Goal: Task Accomplishment & Management: Complete application form

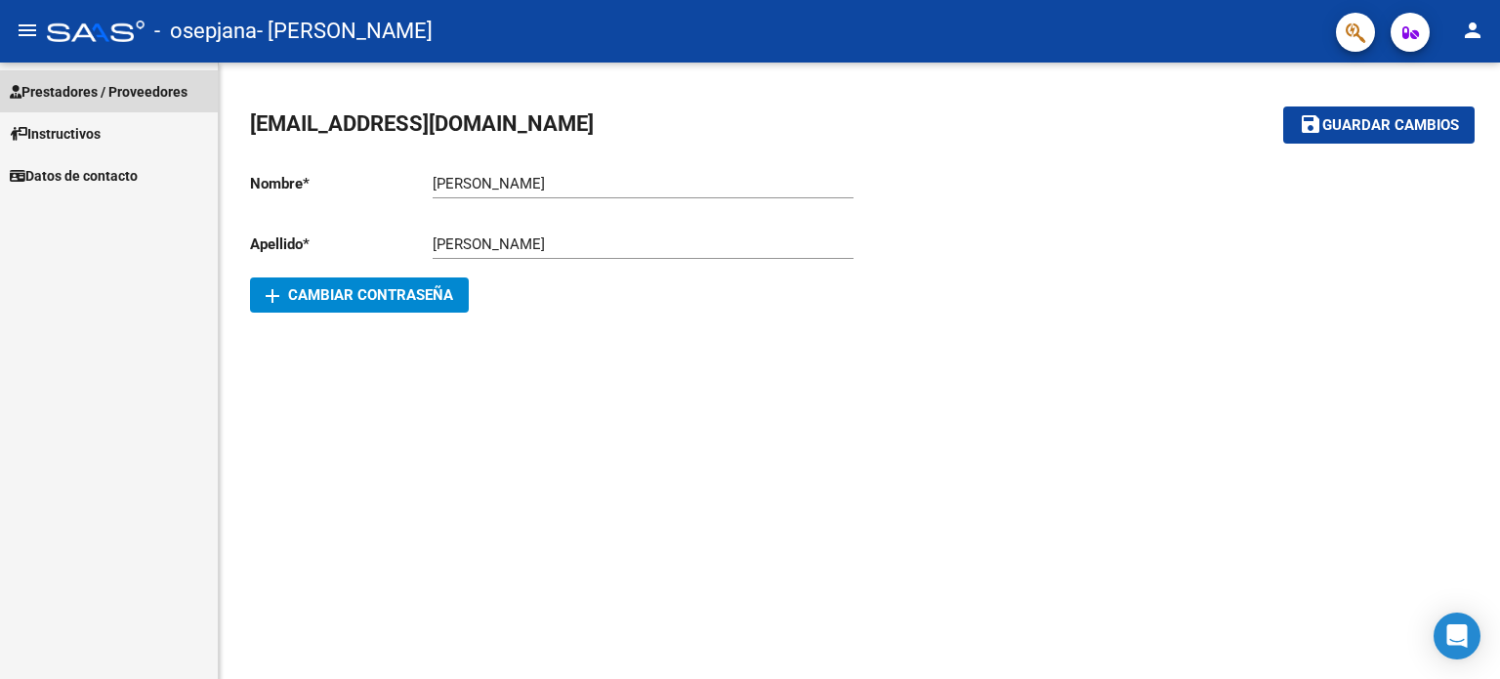
click at [141, 92] on span "Prestadores / Proveedores" at bounding box center [99, 91] width 178 height 21
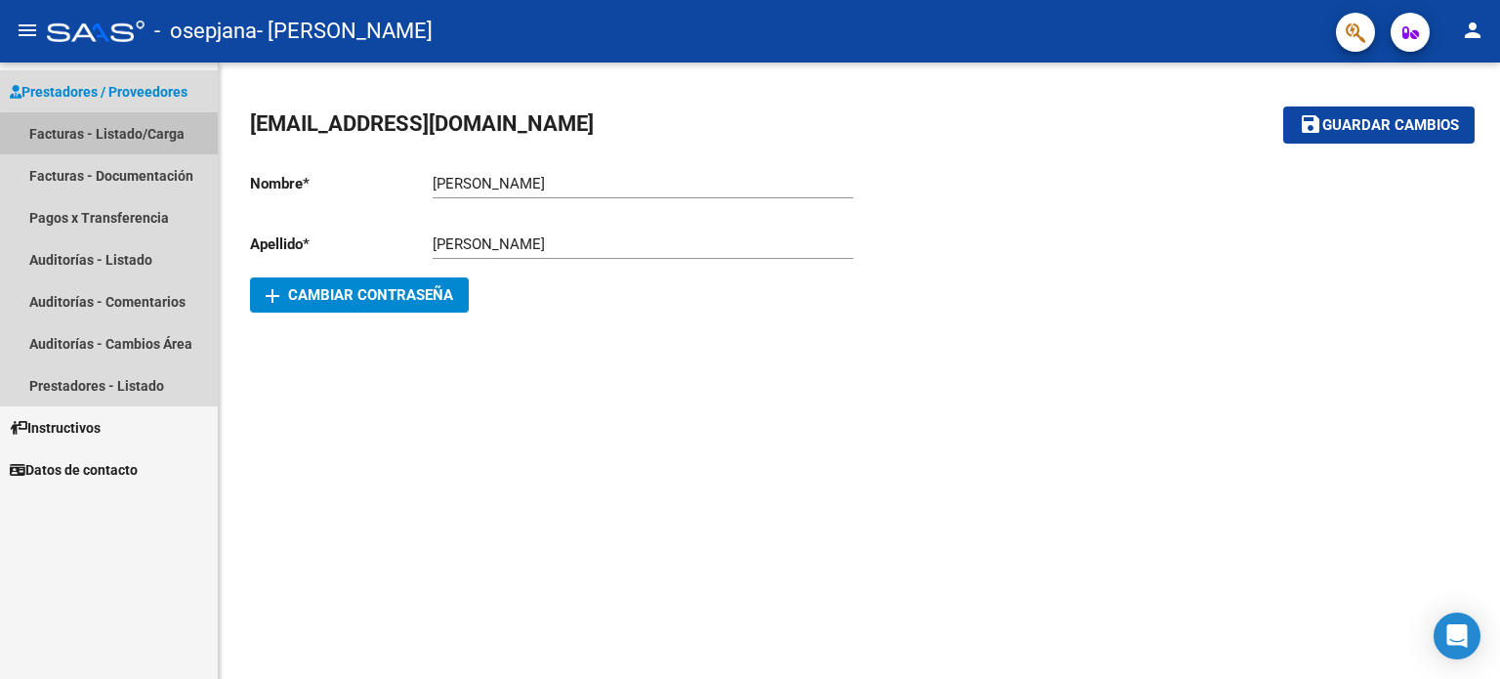
click at [133, 136] on link "Facturas - Listado/Carga" at bounding box center [109, 133] width 218 height 42
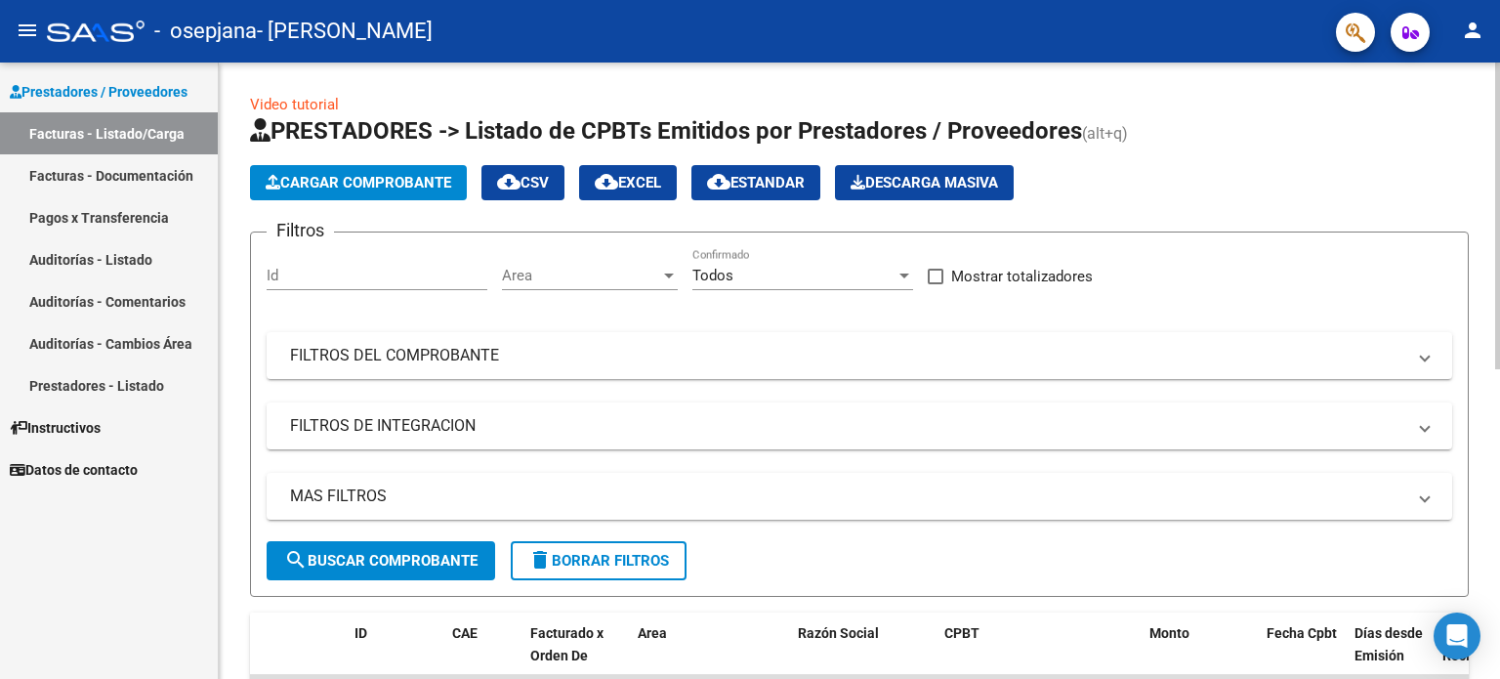
click at [338, 184] on span "Cargar Comprobante" at bounding box center [359, 183] width 186 height 18
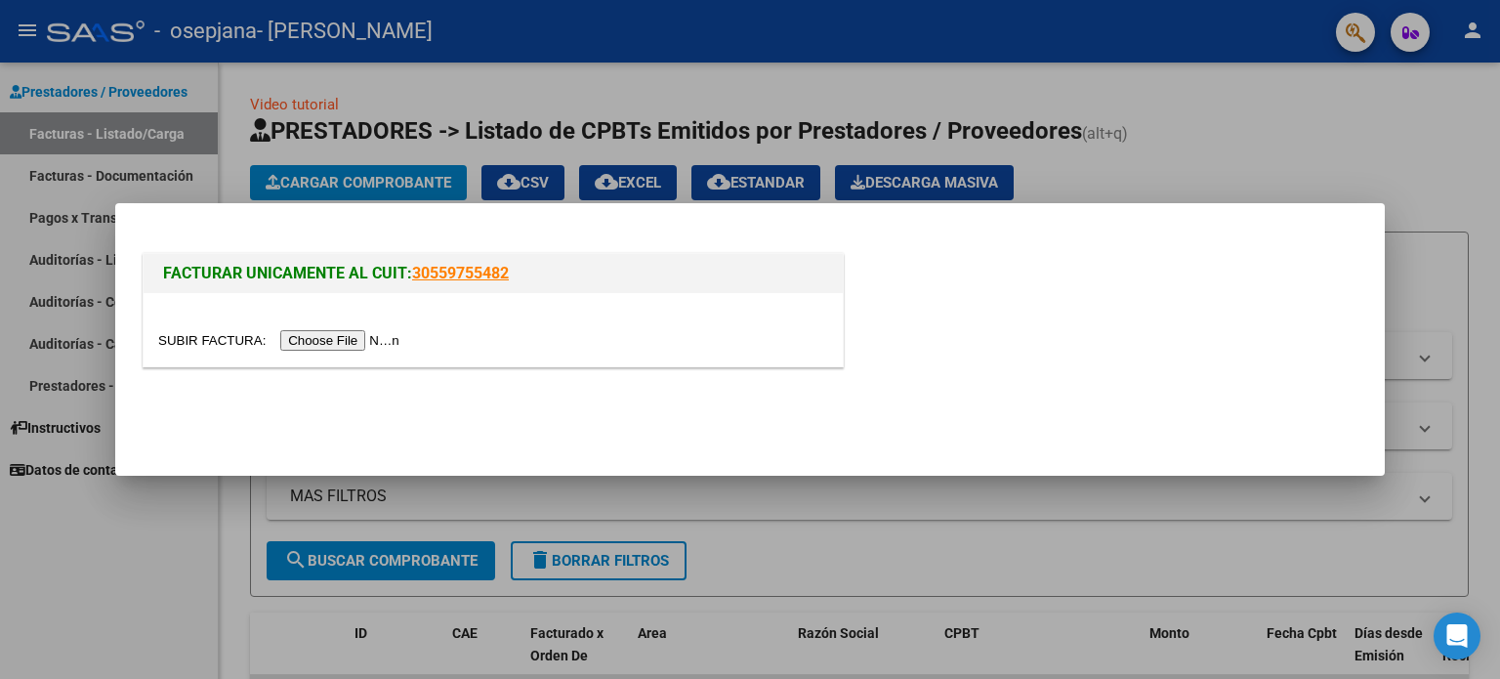
click at [371, 326] on div at bounding box center [493, 329] width 699 height 73
click at [375, 338] on input "file" at bounding box center [281, 340] width 247 height 21
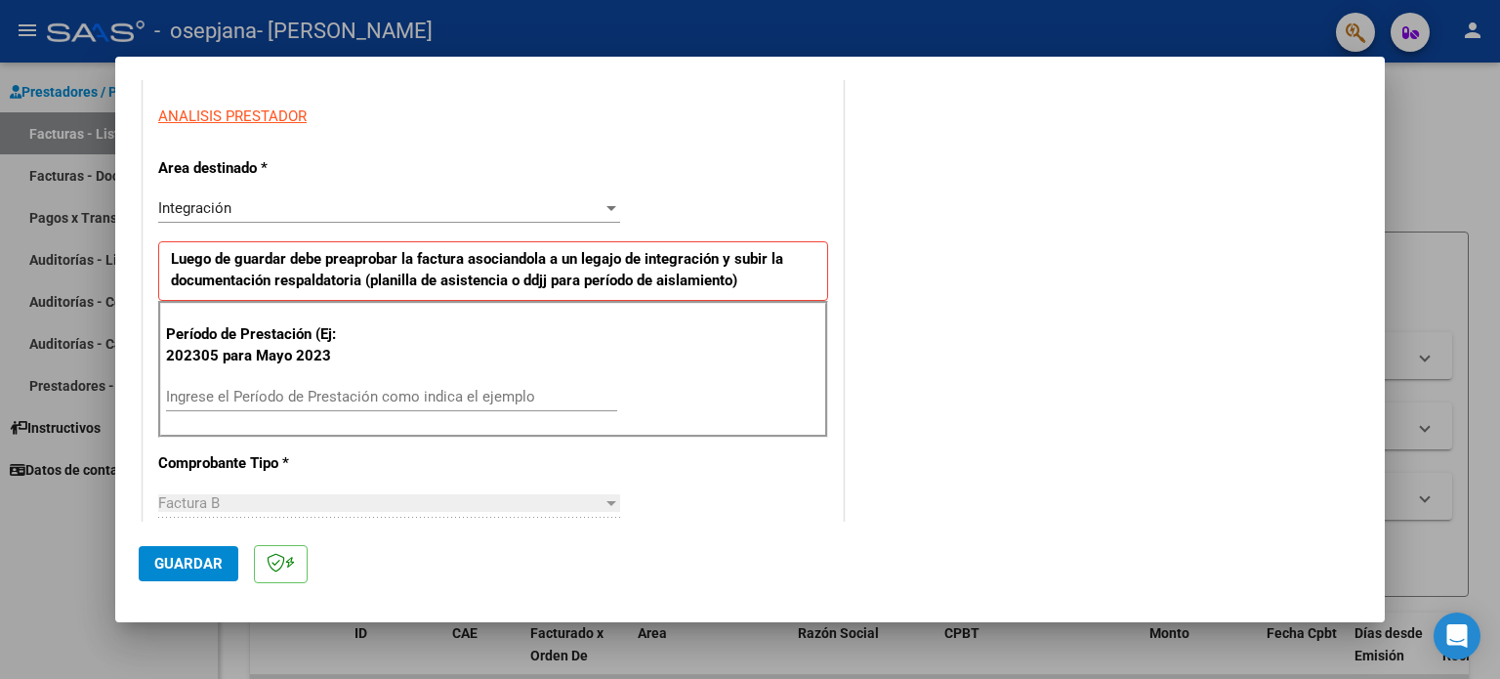
scroll to position [391, 0]
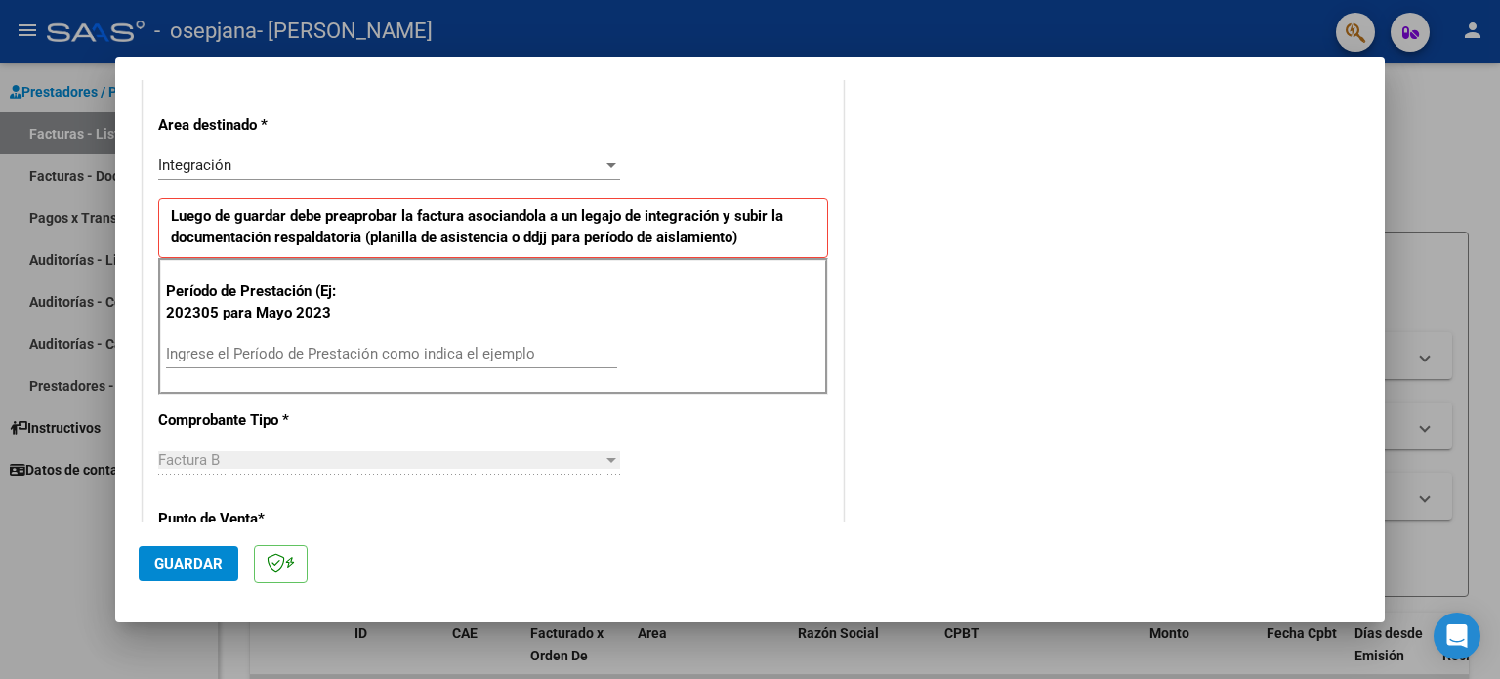
click at [411, 328] on div "Período de Prestación (Ej: 202305 para Mayo 2023 Ingrese el Período de Prestaci…" at bounding box center [493, 326] width 670 height 137
click at [411, 341] on div "Ingrese el Período de Prestación como indica el ejemplo" at bounding box center [391, 353] width 451 height 29
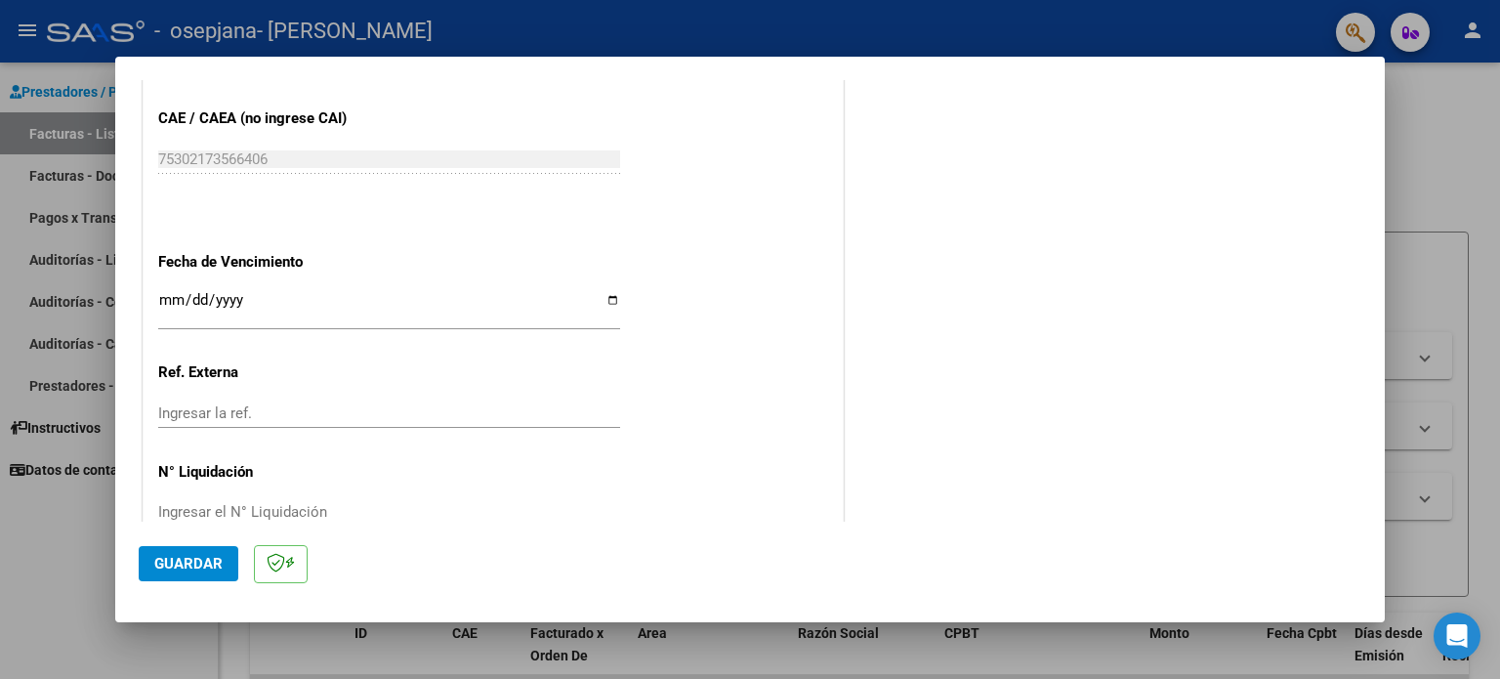
scroll to position [1238, 0]
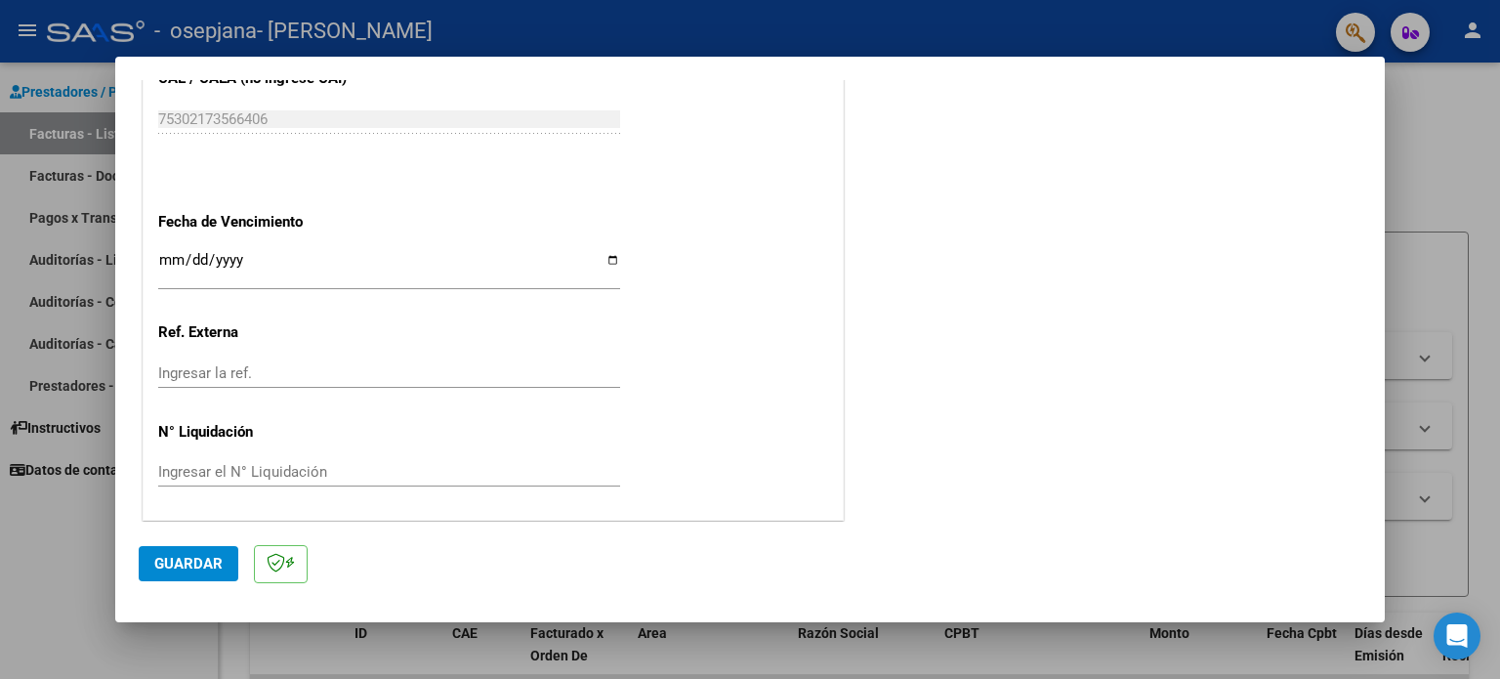
type input "202507"
click at [218, 556] on span "Guardar" at bounding box center [188, 564] width 68 height 18
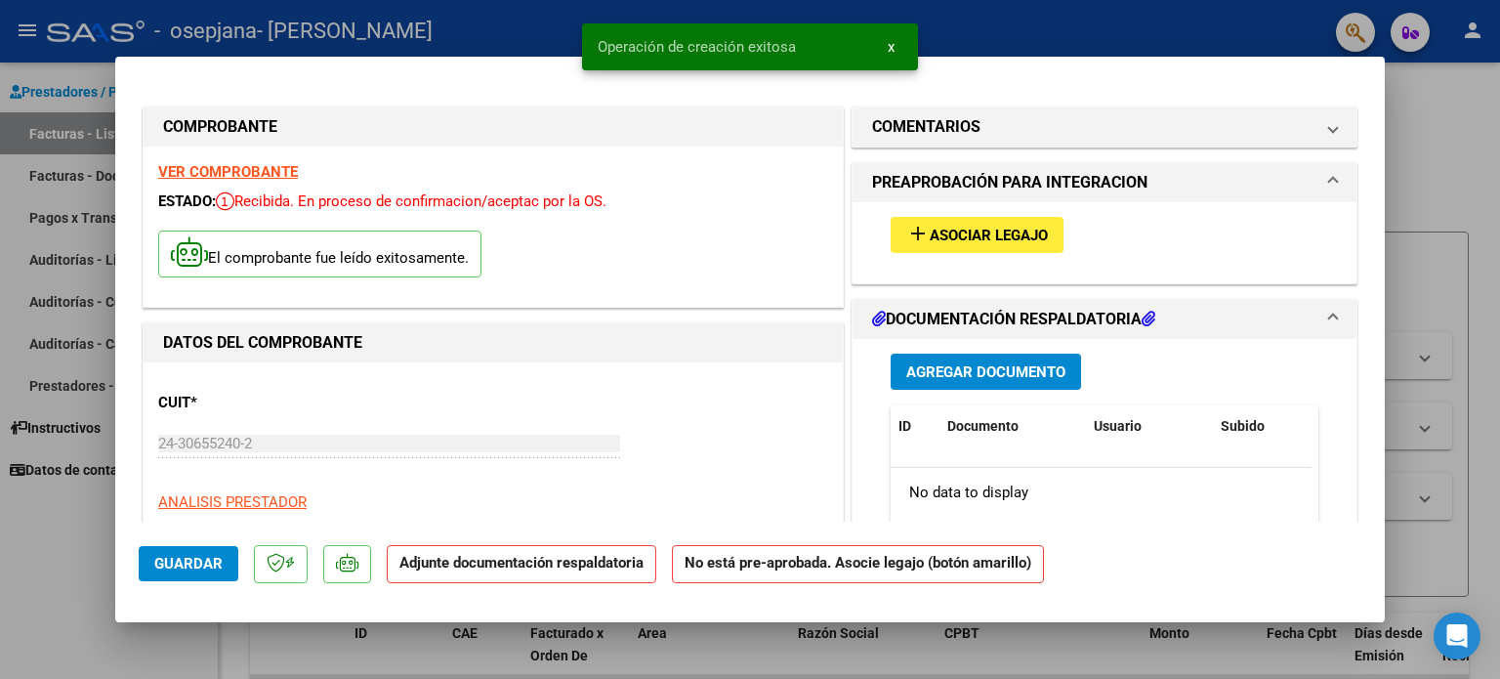
scroll to position [98, 0]
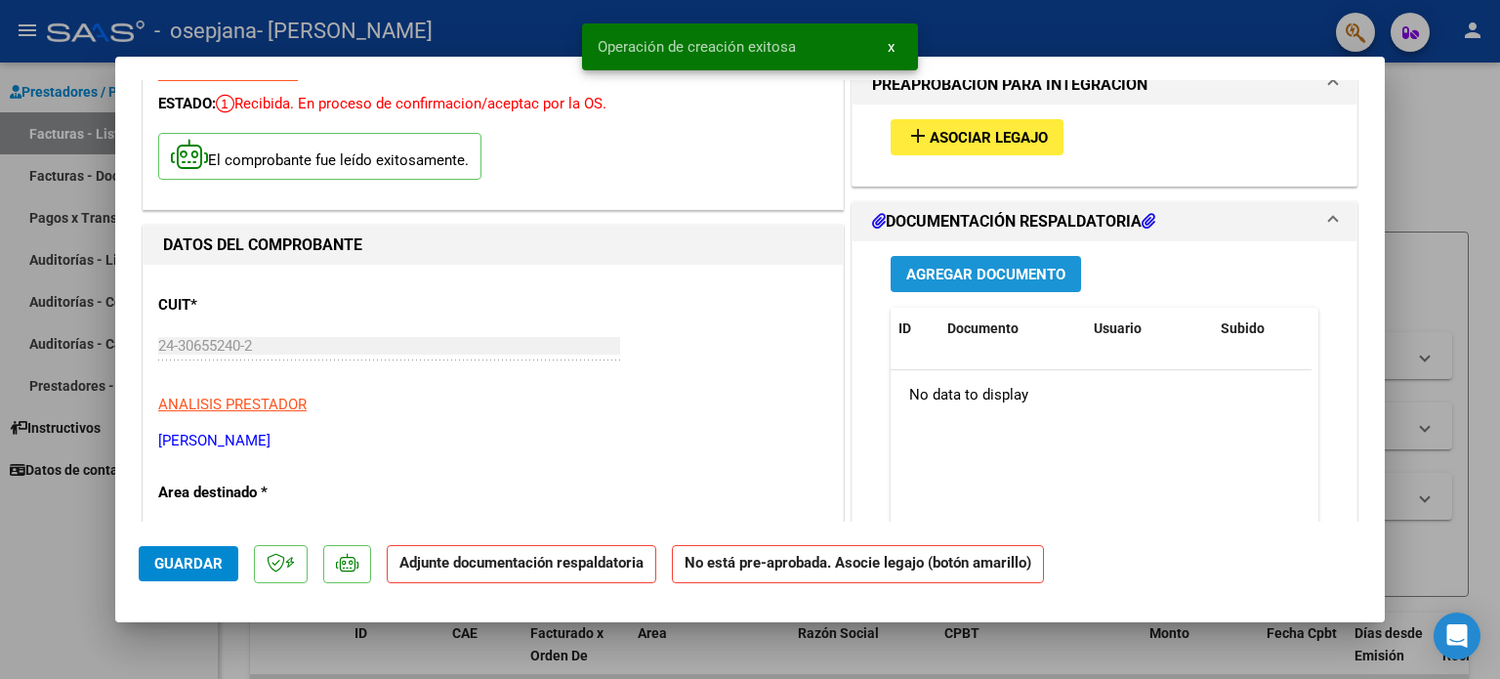
click at [984, 266] on span "Agregar Documento" at bounding box center [985, 275] width 159 height 18
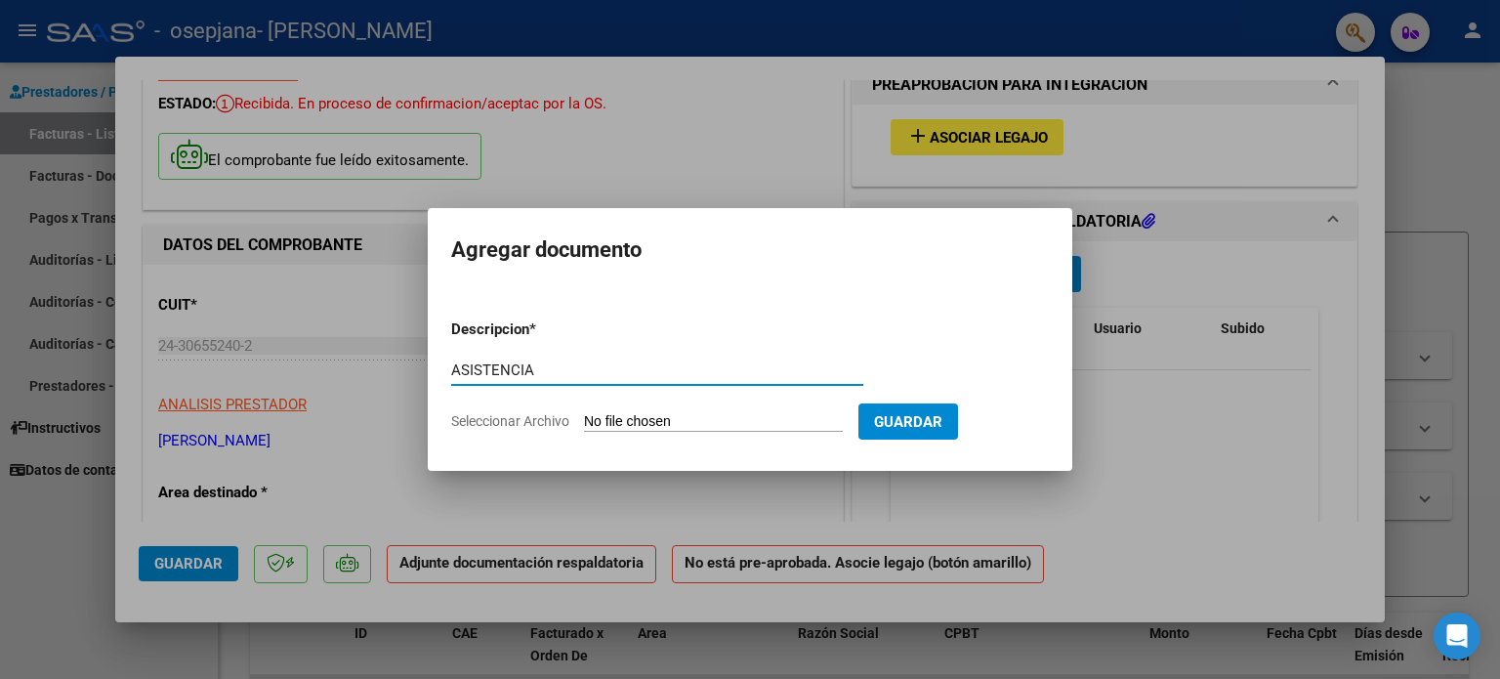
type input "ASISTENCIA"
click at [690, 415] on input "Seleccionar Archivo" at bounding box center [713, 422] width 259 height 19
type input "C:\fakepath\[PERSON_NAME] 2507.pdf"
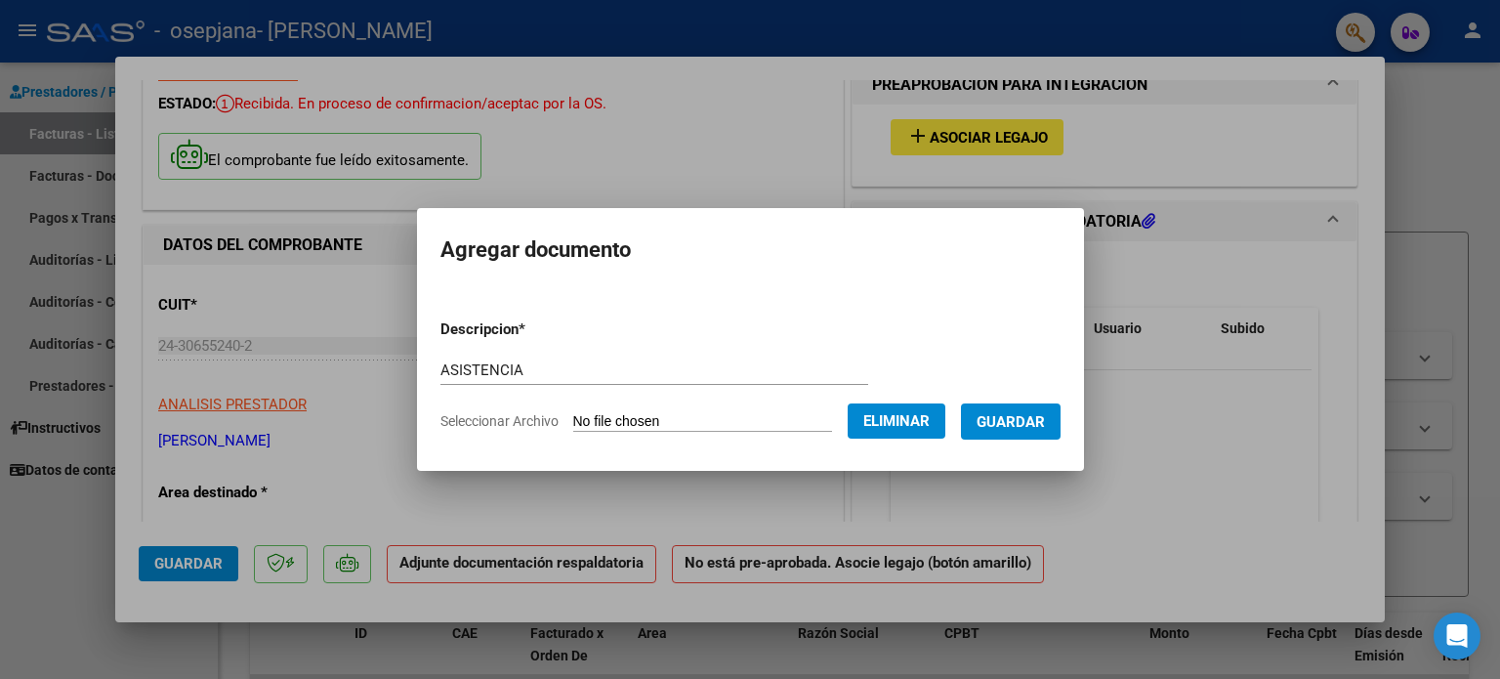
click at [1030, 426] on span "Guardar" at bounding box center [1011, 422] width 68 height 18
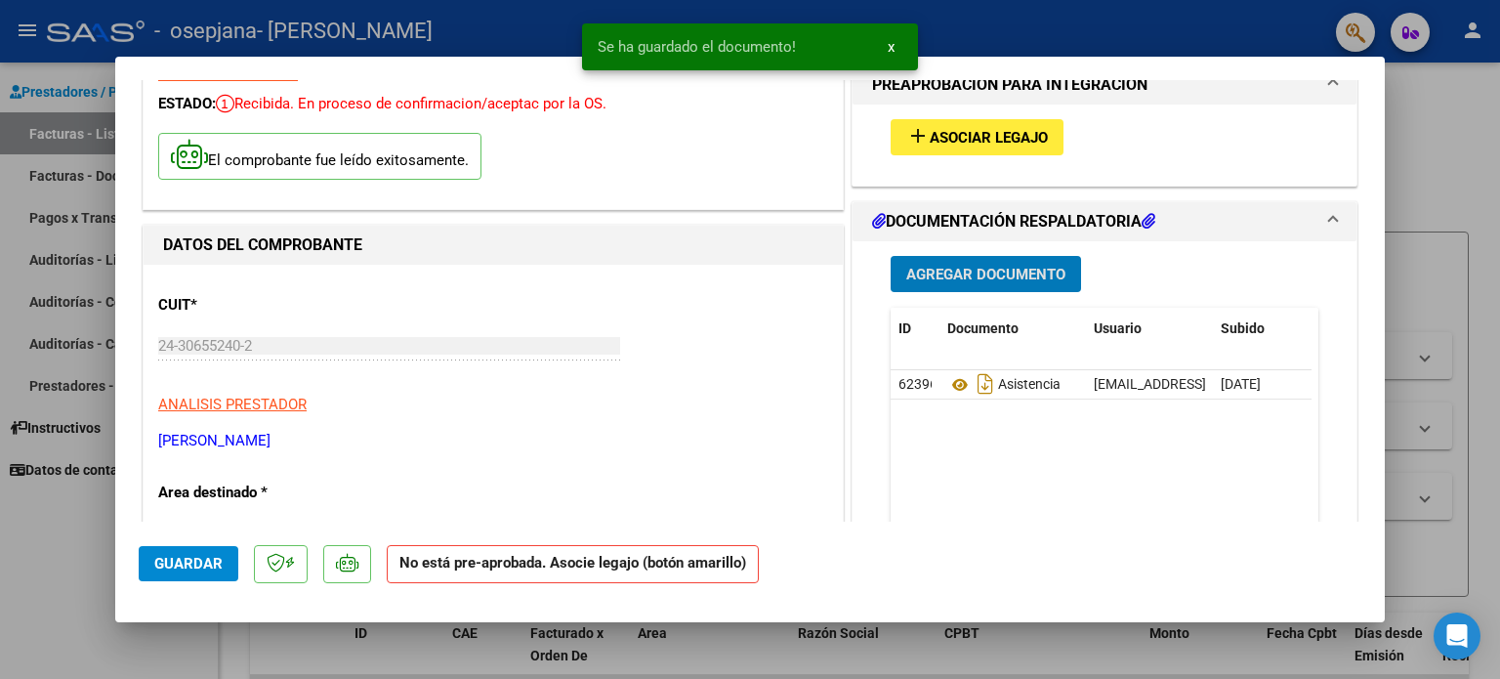
click at [967, 276] on span "Agregar Documento" at bounding box center [985, 275] width 159 height 18
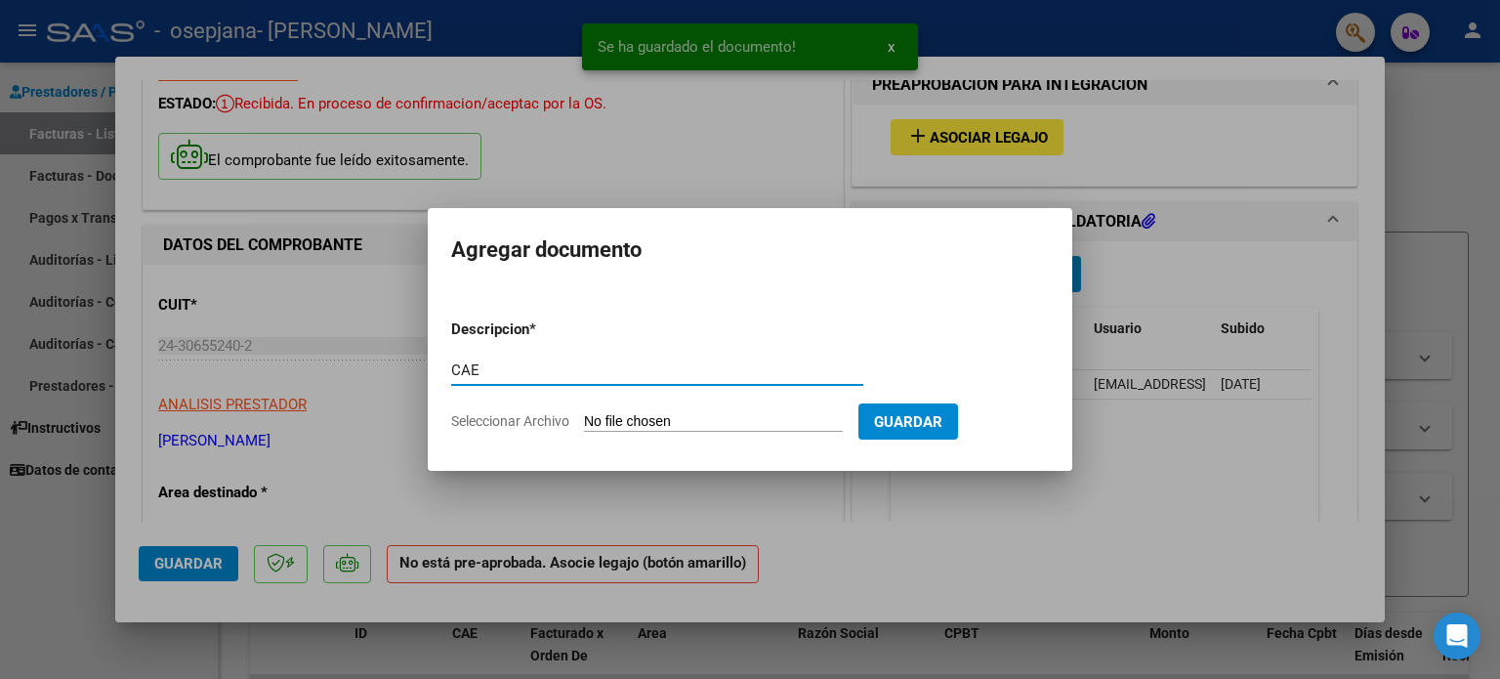
type input "CAE"
click at [720, 429] on input "Seleccionar Archivo" at bounding box center [713, 422] width 259 height 19
type input "C:\fakepath\CAE 2507.pdf"
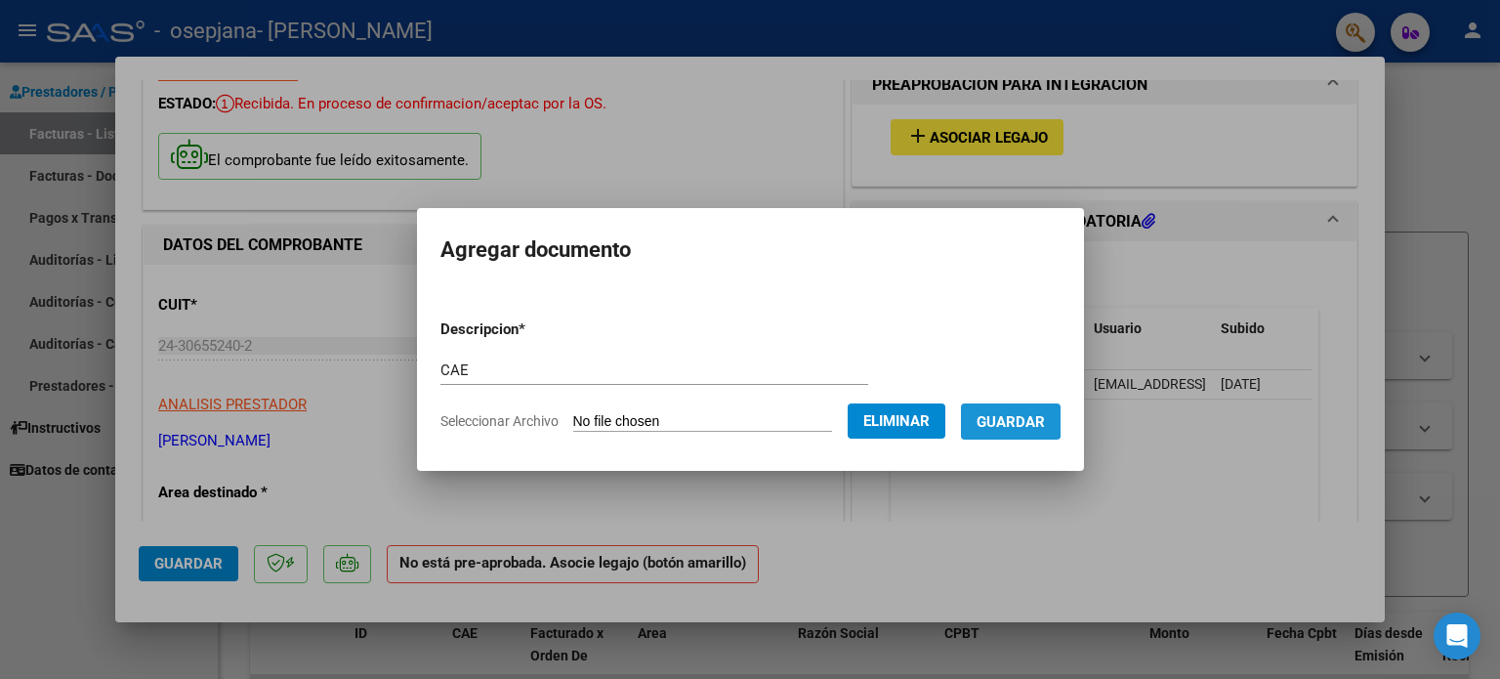
click at [1018, 420] on span "Guardar" at bounding box center [1011, 422] width 68 height 18
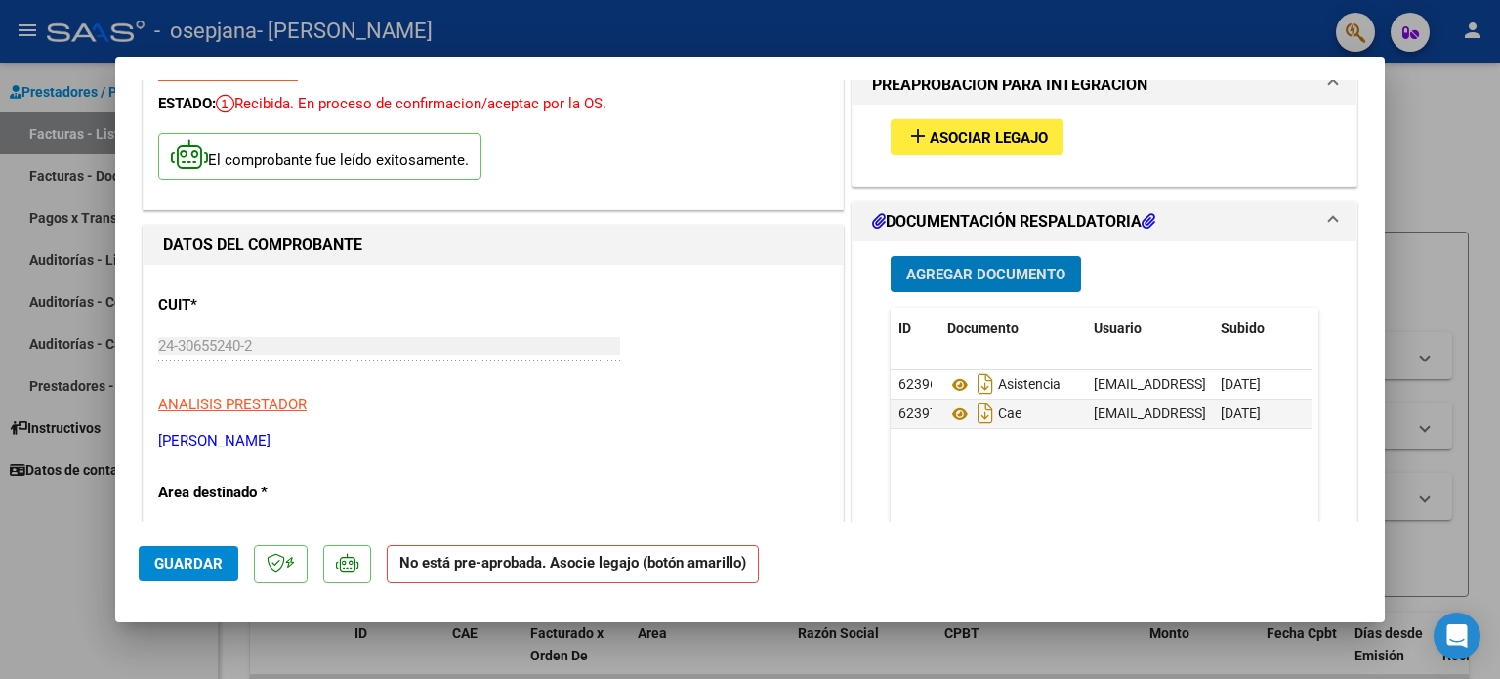
click at [206, 567] on span "Guardar" at bounding box center [188, 564] width 68 height 18
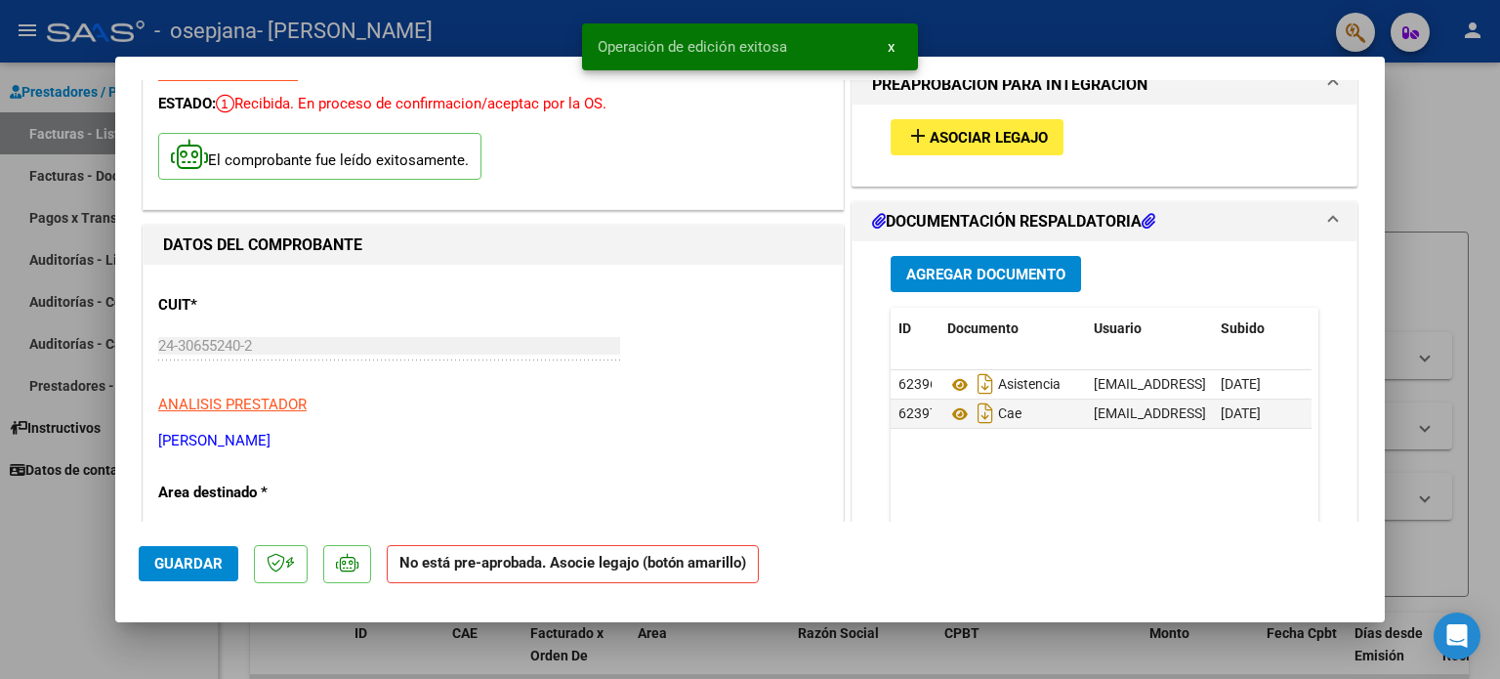
click at [1443, 435] on div at bounding box center [750, 339] width 1500 height 679
type input "$ 0,00"
